Goal: Task Accomplishment & Management: Manage account settings

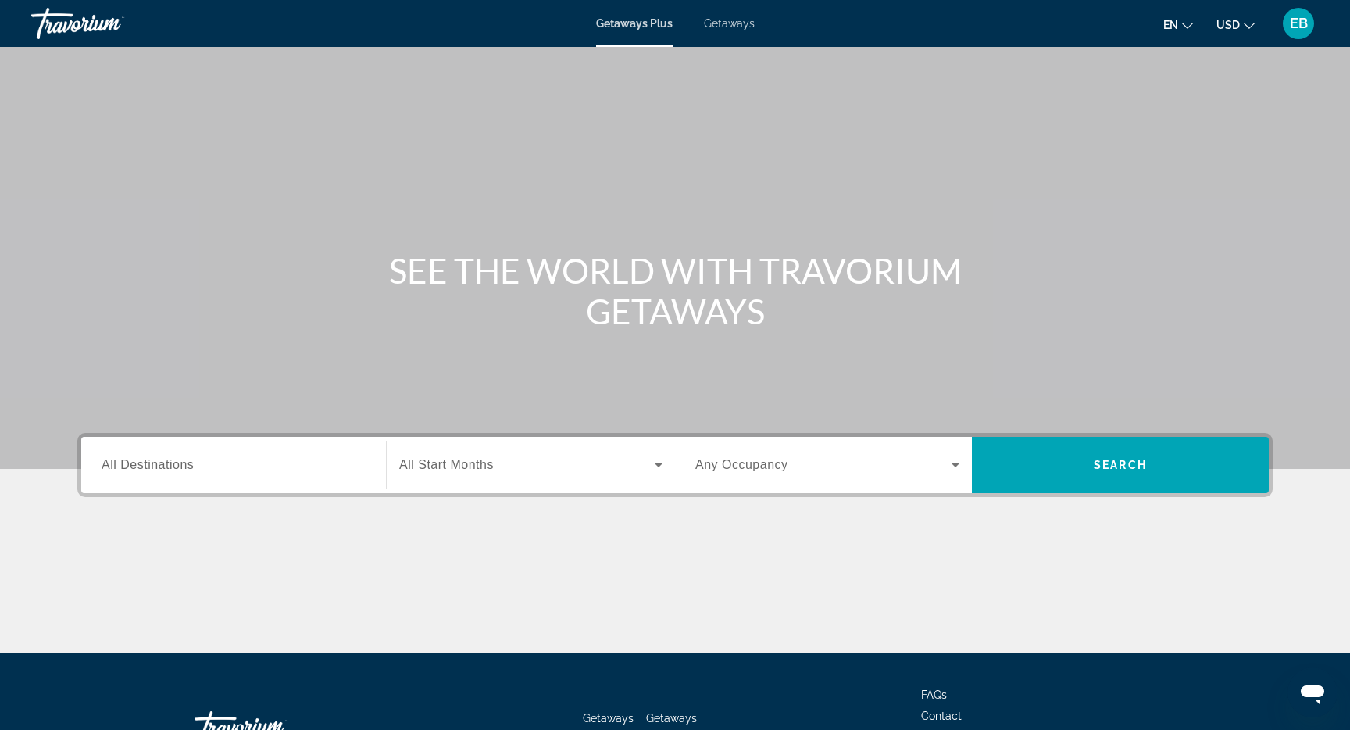
click at [1296, 22] on span "EB" at bounding box center [1299, 24] width 18 height 16
click at [1296, 31] on div "EB" at bounding box center [1298, 23] width 31 height 31
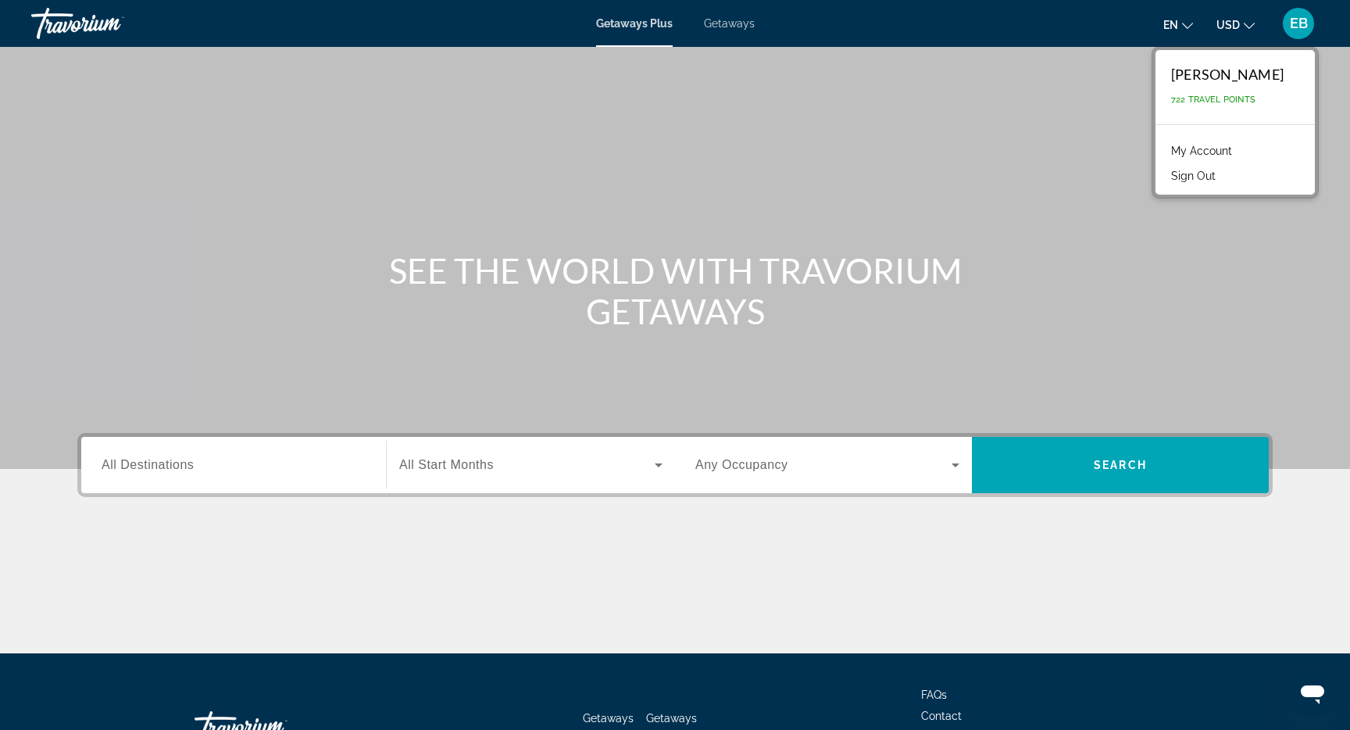
click at [1201, 145] on link "My Account" at bounding box center [1202, 151] width 77 height 20
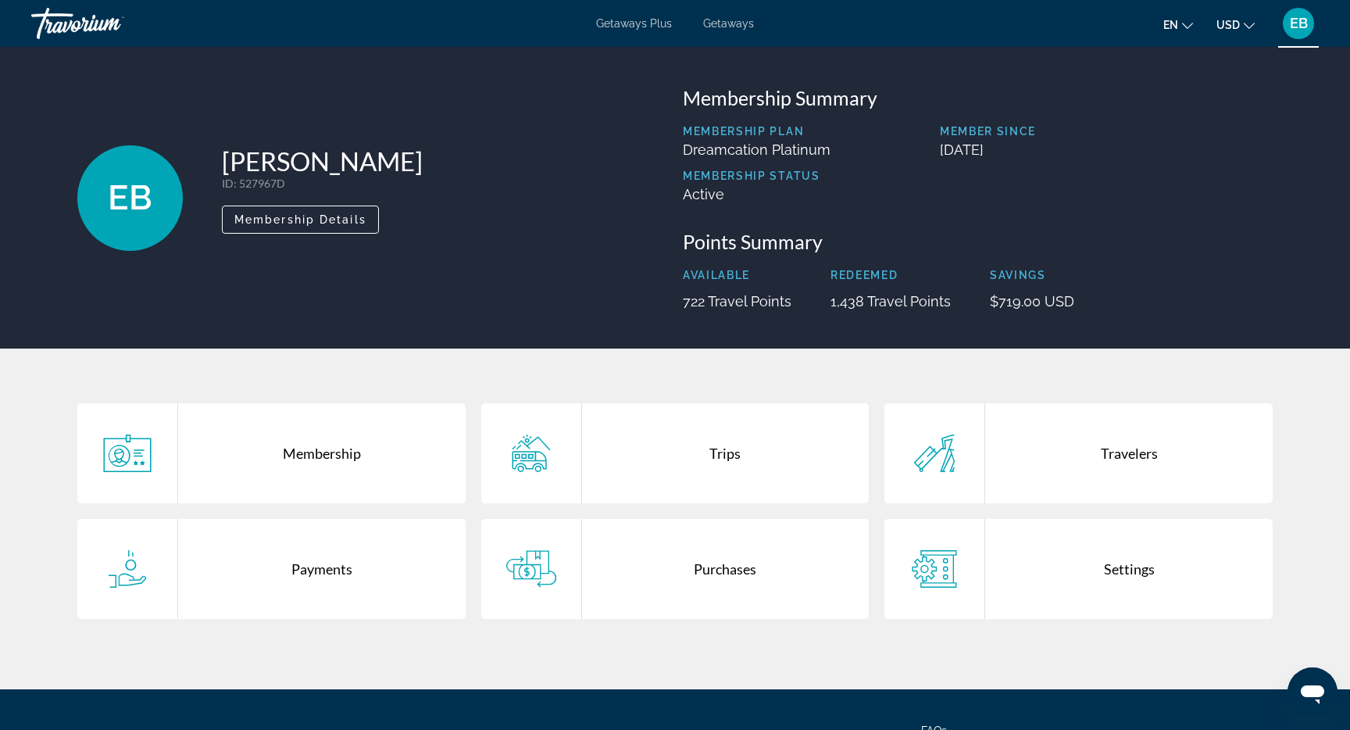
click at [1296, 23] on span "EB" at bounding box center [1299, 24] width 18 height 16
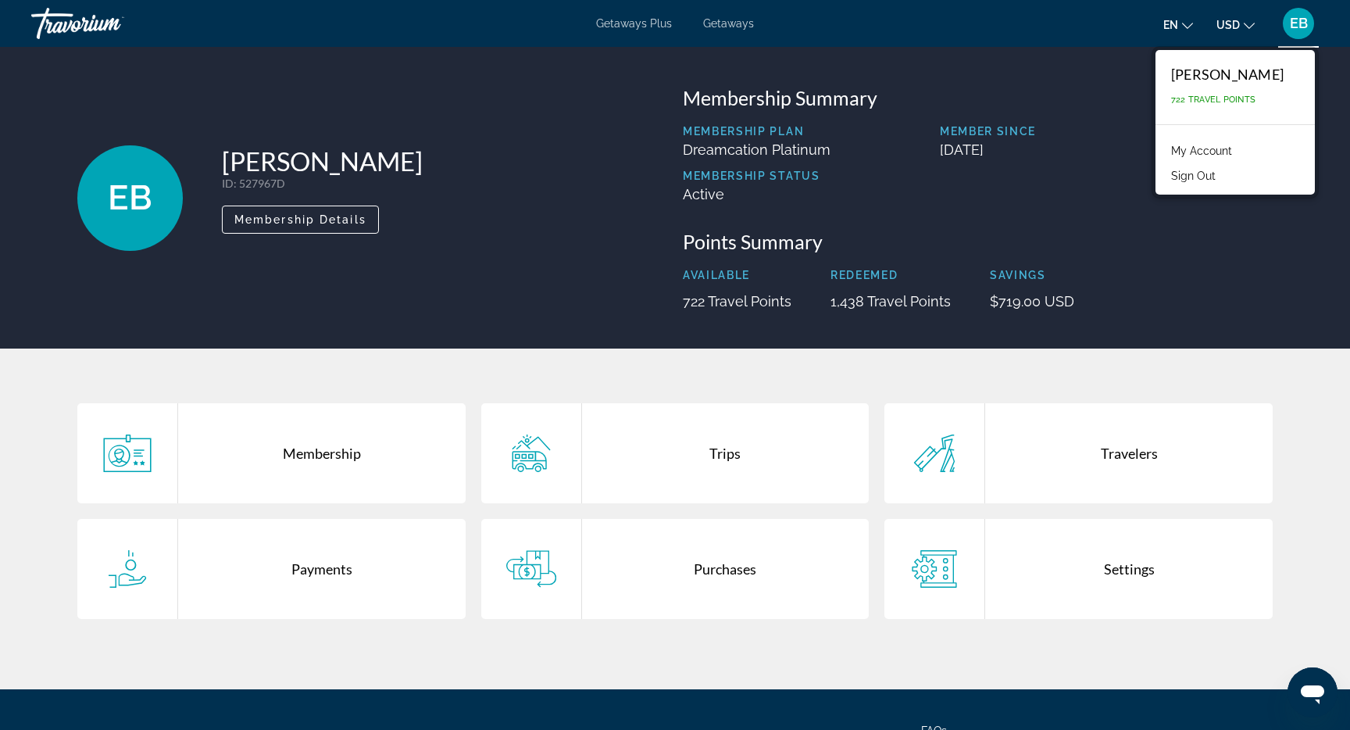
click at [1195, 170] on button "Sign Out" at bounding box center [1194, 176] width 60 height 20
